Goal: Download file/media

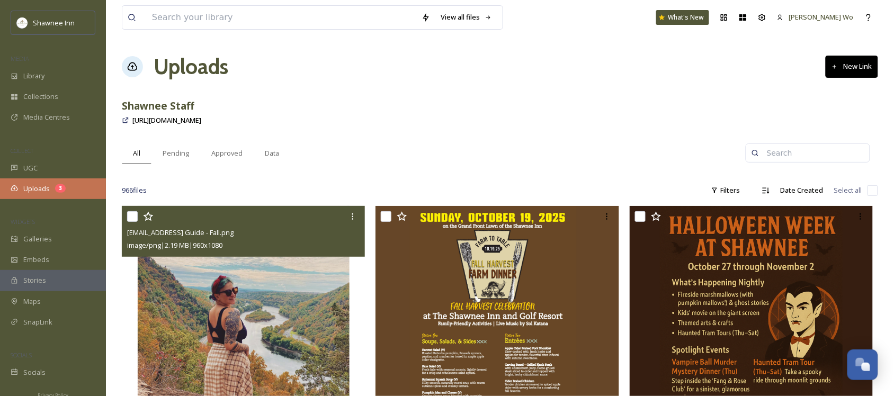
scroll to position [1052, 0]
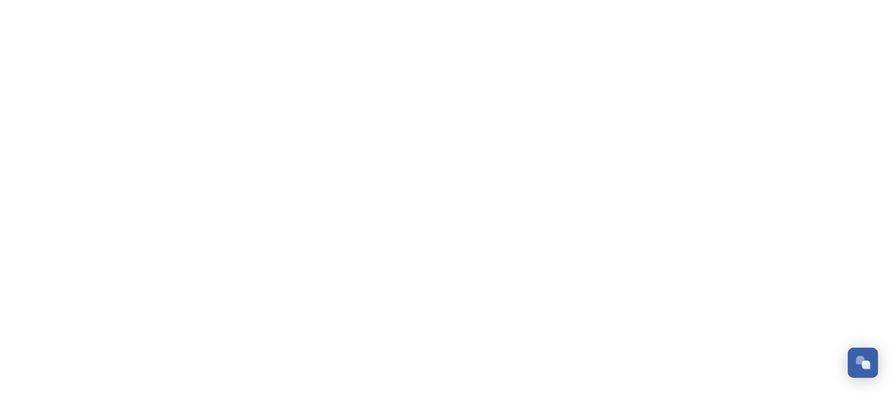
scroll to position [1052, 0]
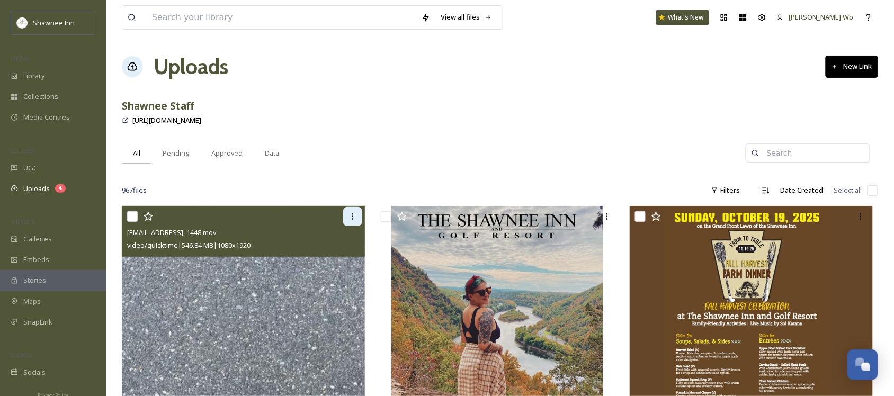
click at [349, 213] on icon at bounding box center [353, 216] width 8 height 8
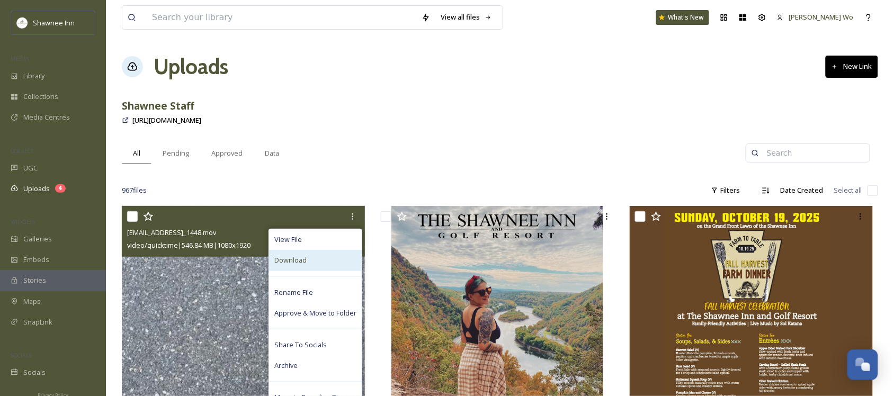
click at [328, 262] on div "Download" at bounding box center [315, 260] width 93 height 21
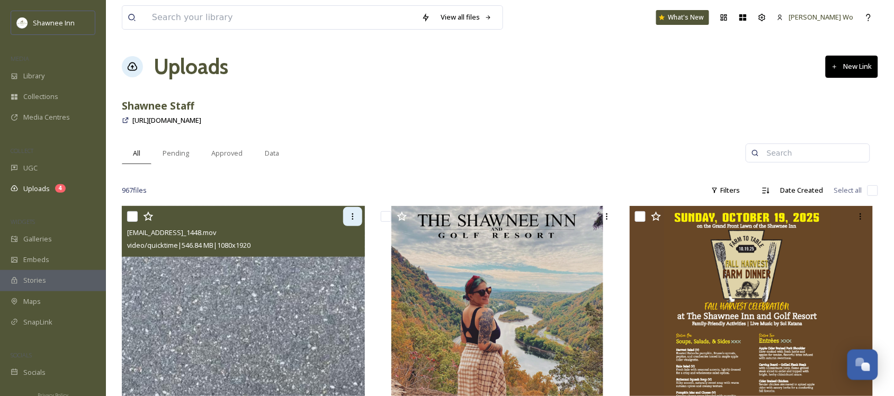
click at [351, 213] on icon at bounding box center [353, 216] width 8 height 8
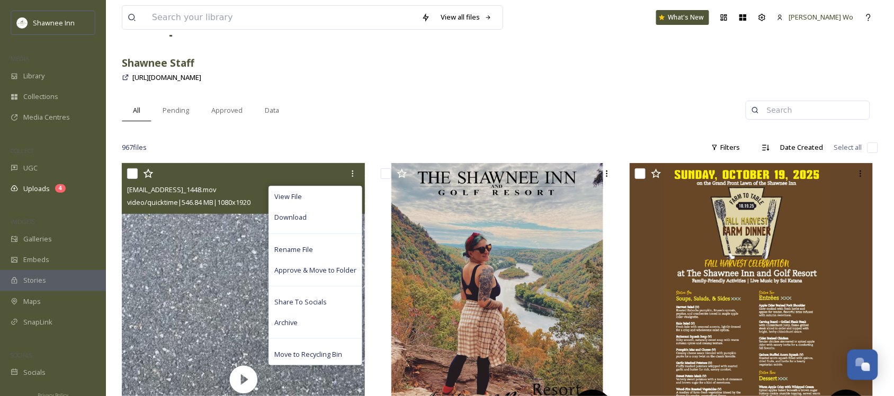
scroll to position [66, 0]
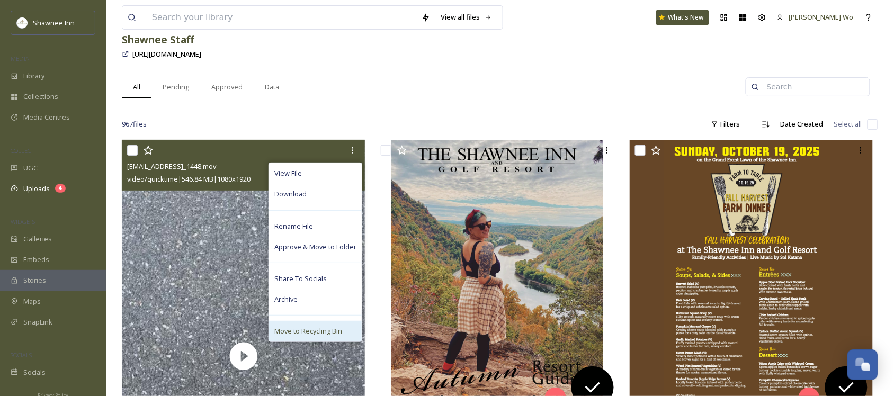
click at [305, 330] on span "Move to Recycling Bin" at bounding box center [308, 331] width 68 height 10
